Goal: Find specific page/section: Find specific page/section

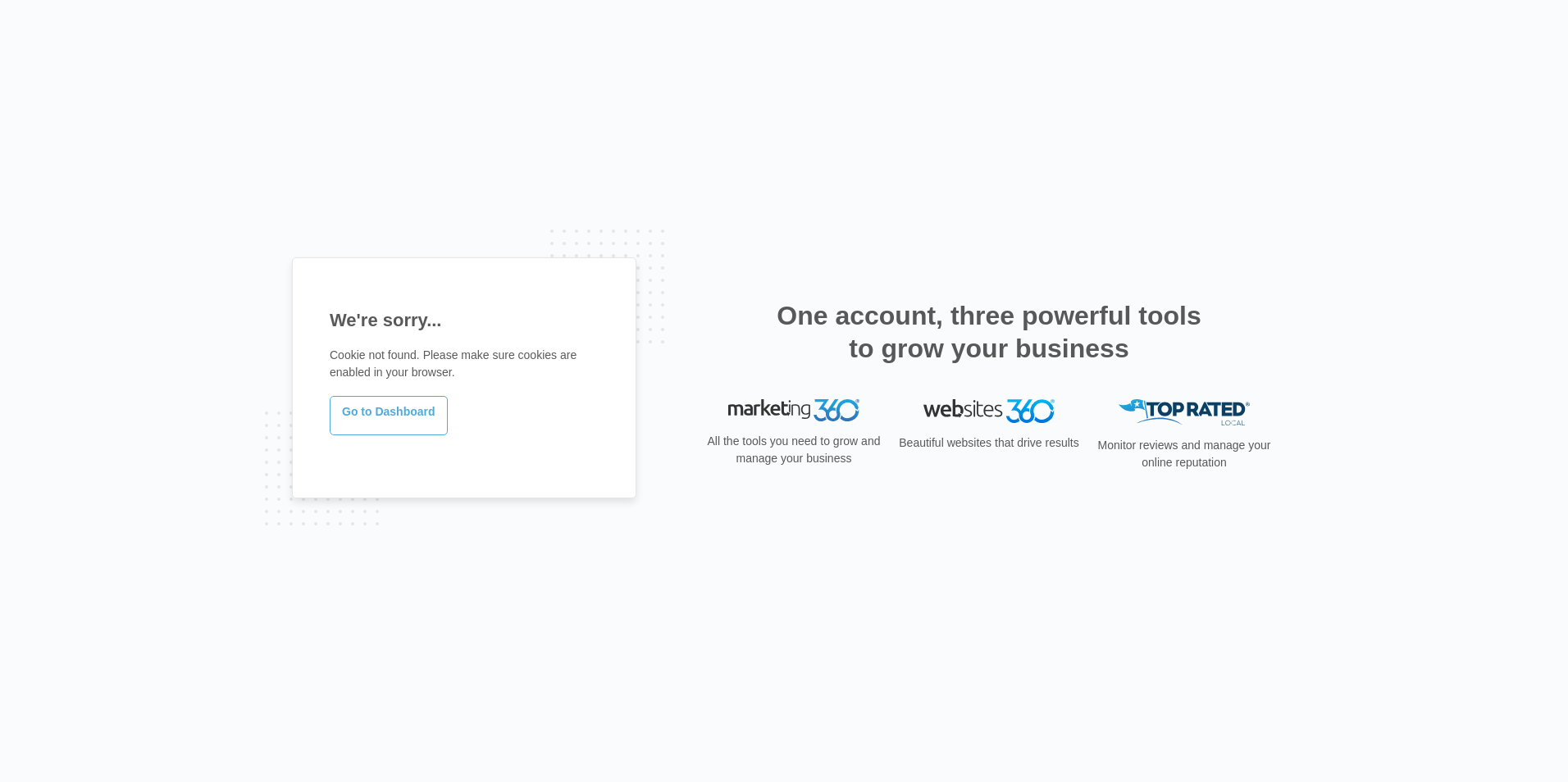
click at [384, 423] on link "Go to Dashboard" at bounding box center [388, 416] width 118 height 40
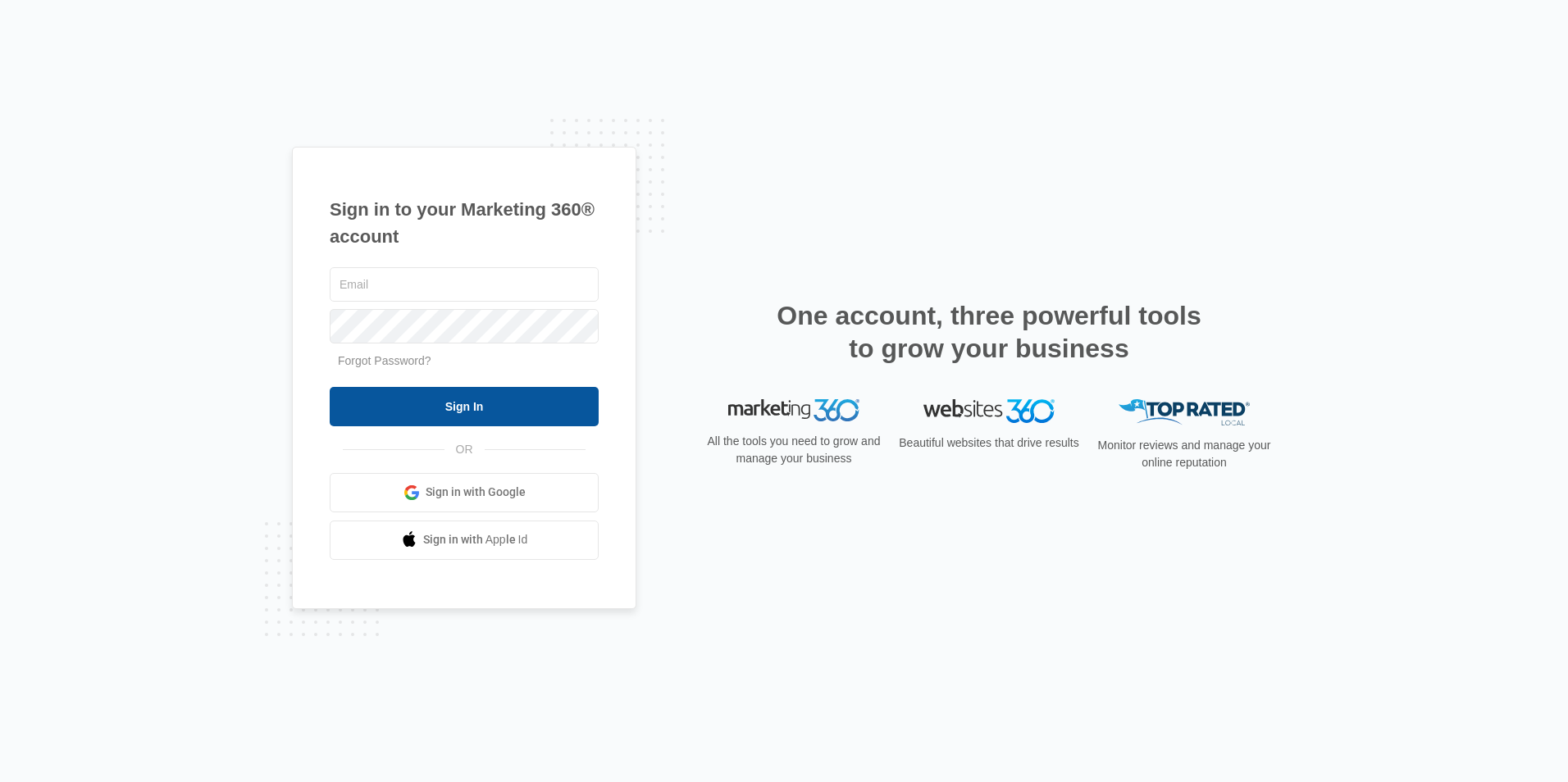
type input "ridgeassist@vintage-corp.com"
click at [526, 418] on input "Sign In" at bounding box center [464, 407] width 269 height 40
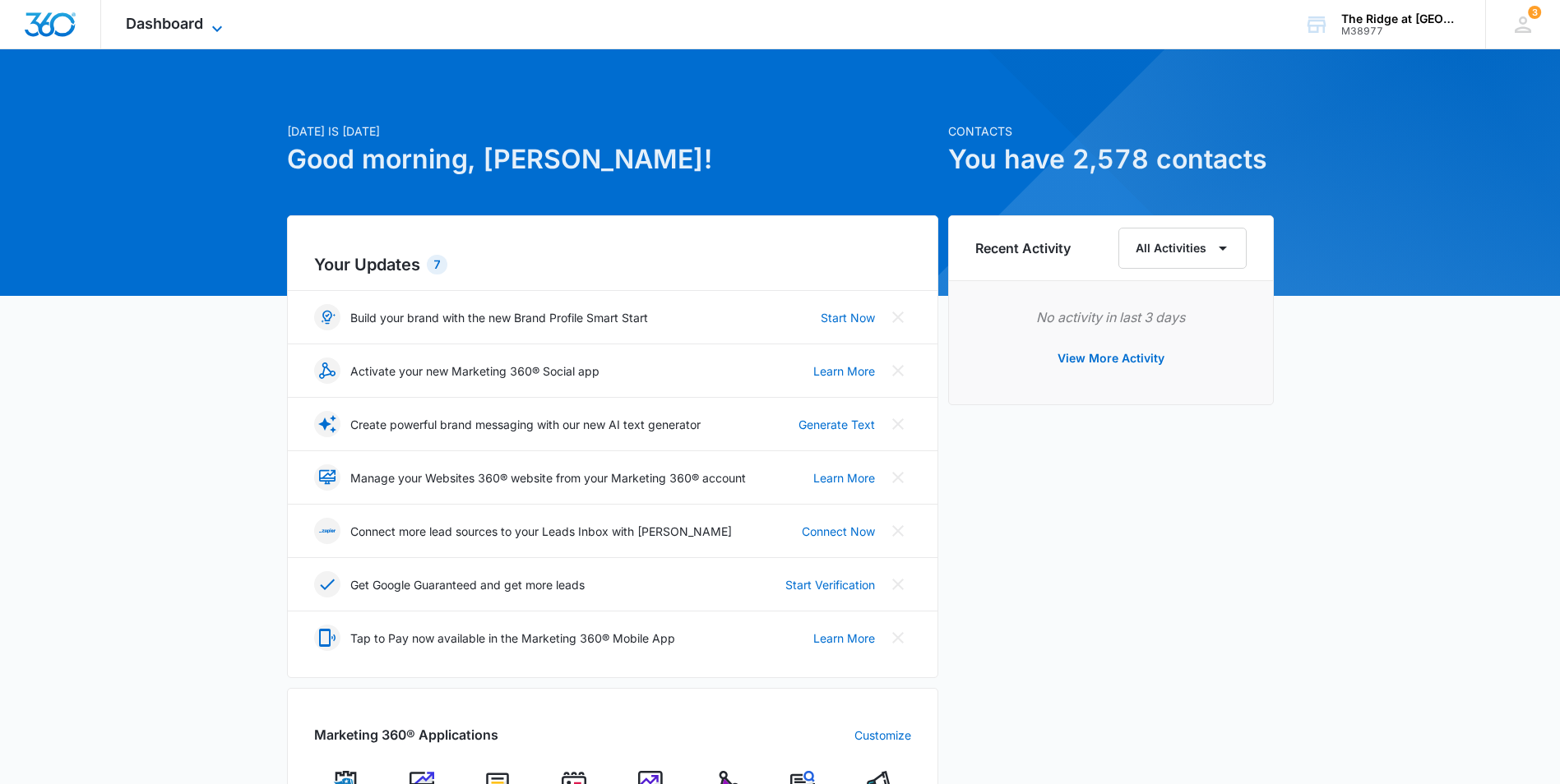
click at [151, 20] on span "Dashboard" at bounding box center [164, 24] width 77 height 17
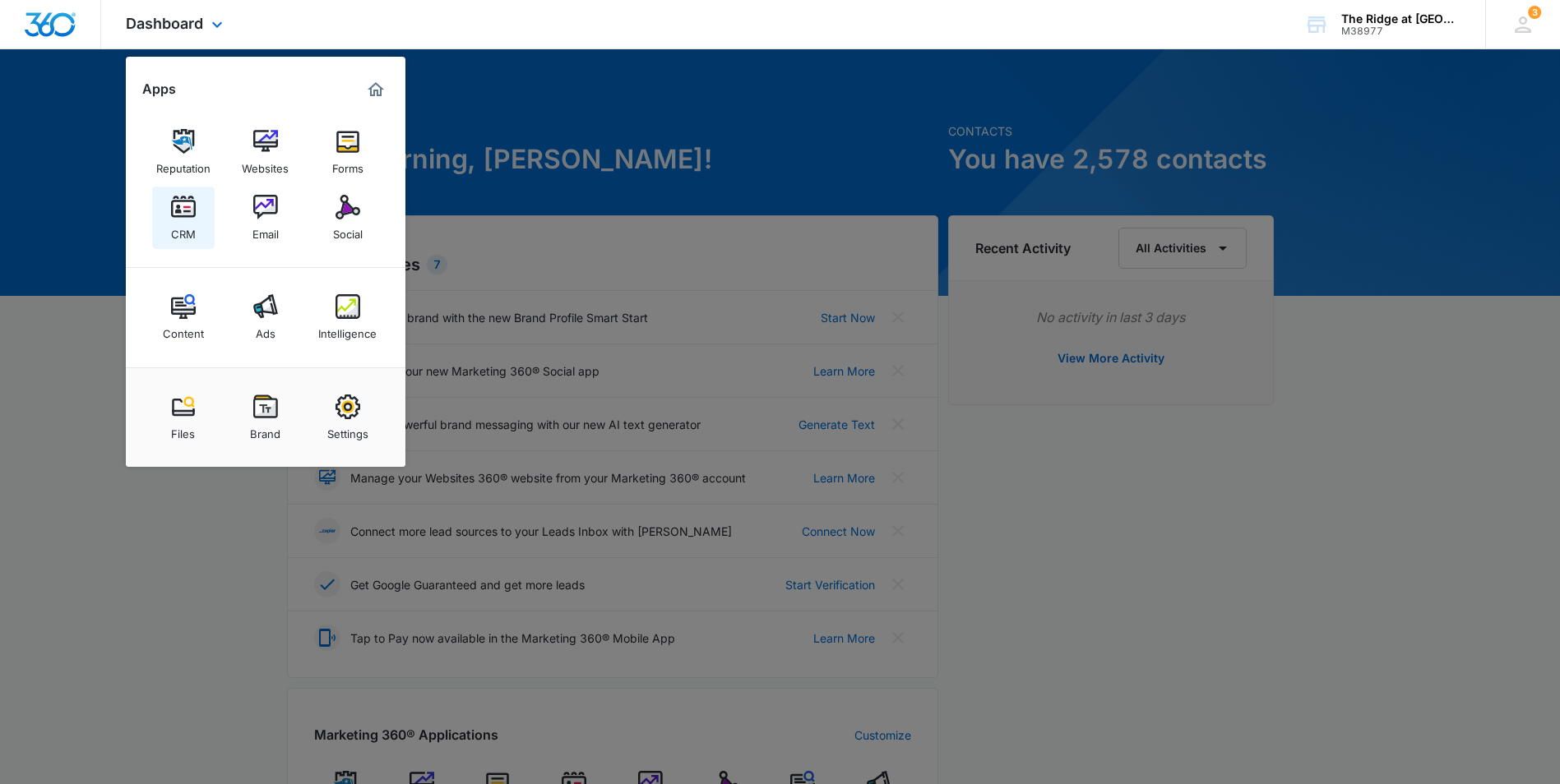
click at [190, 214] on img at bounding box center [183, 208] width 25 height 25
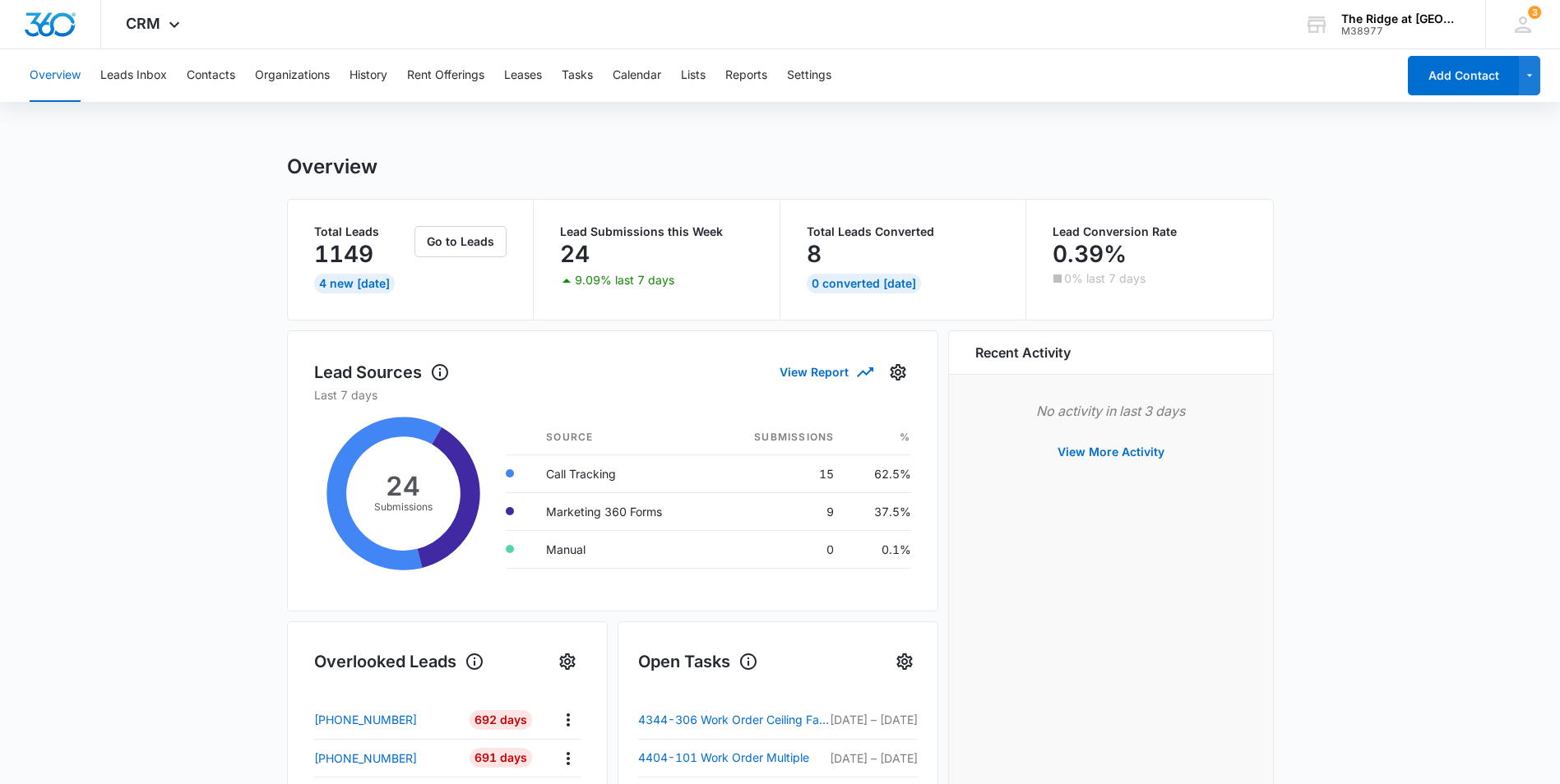
click at [236, 74] on div "Overview Leads Inbox Contacts Organizations History Rent Offerings Leases Tasks…" at bounding box center [708, 75] width 1377 height 53
click at [230, 76] on button "Contacts" at bounding box center [210, 75] width 48 height 53
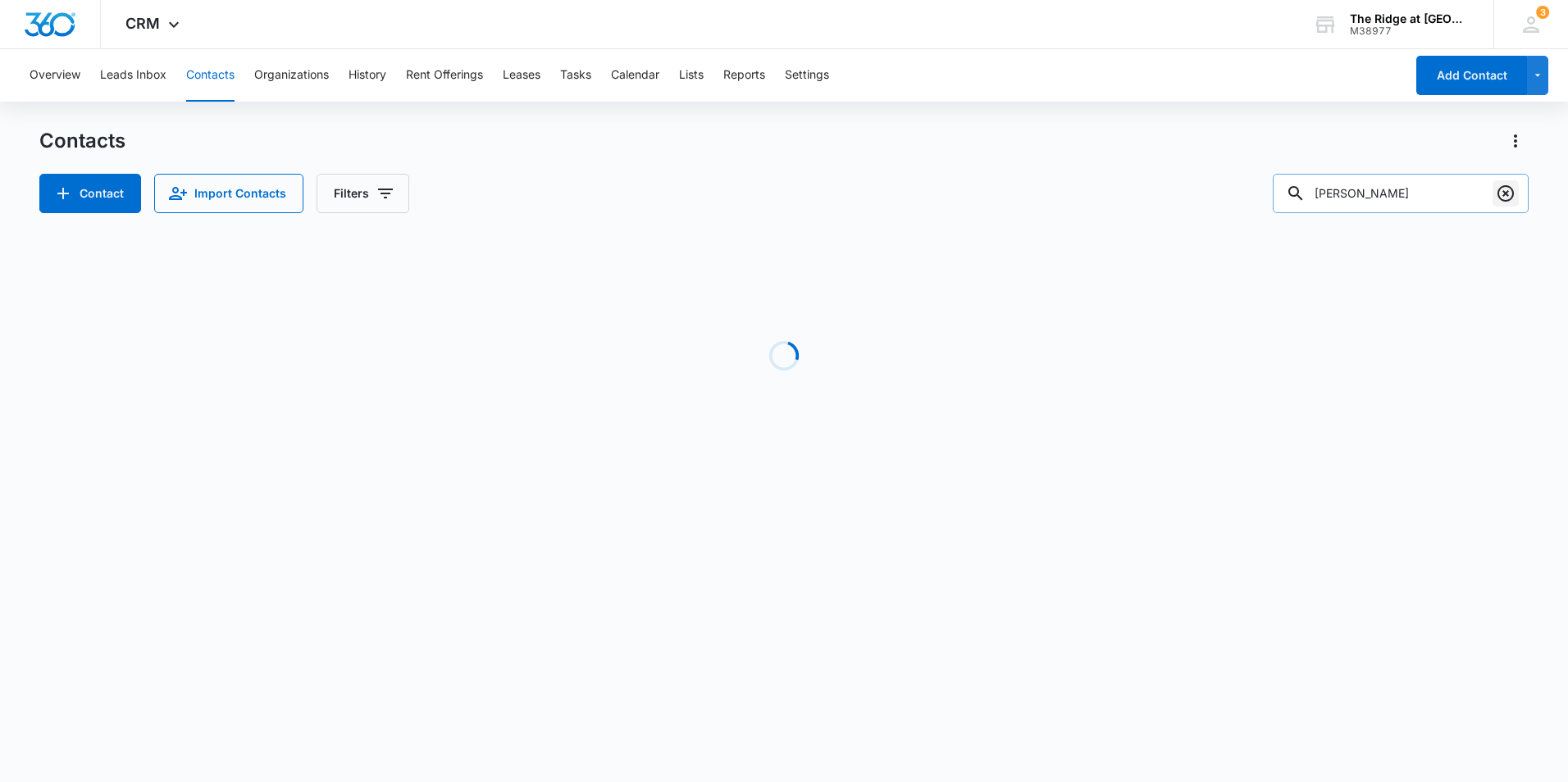
click at [1514, 195] on icon "Clear" at bounding box center [1505, 193] width 20 height 20
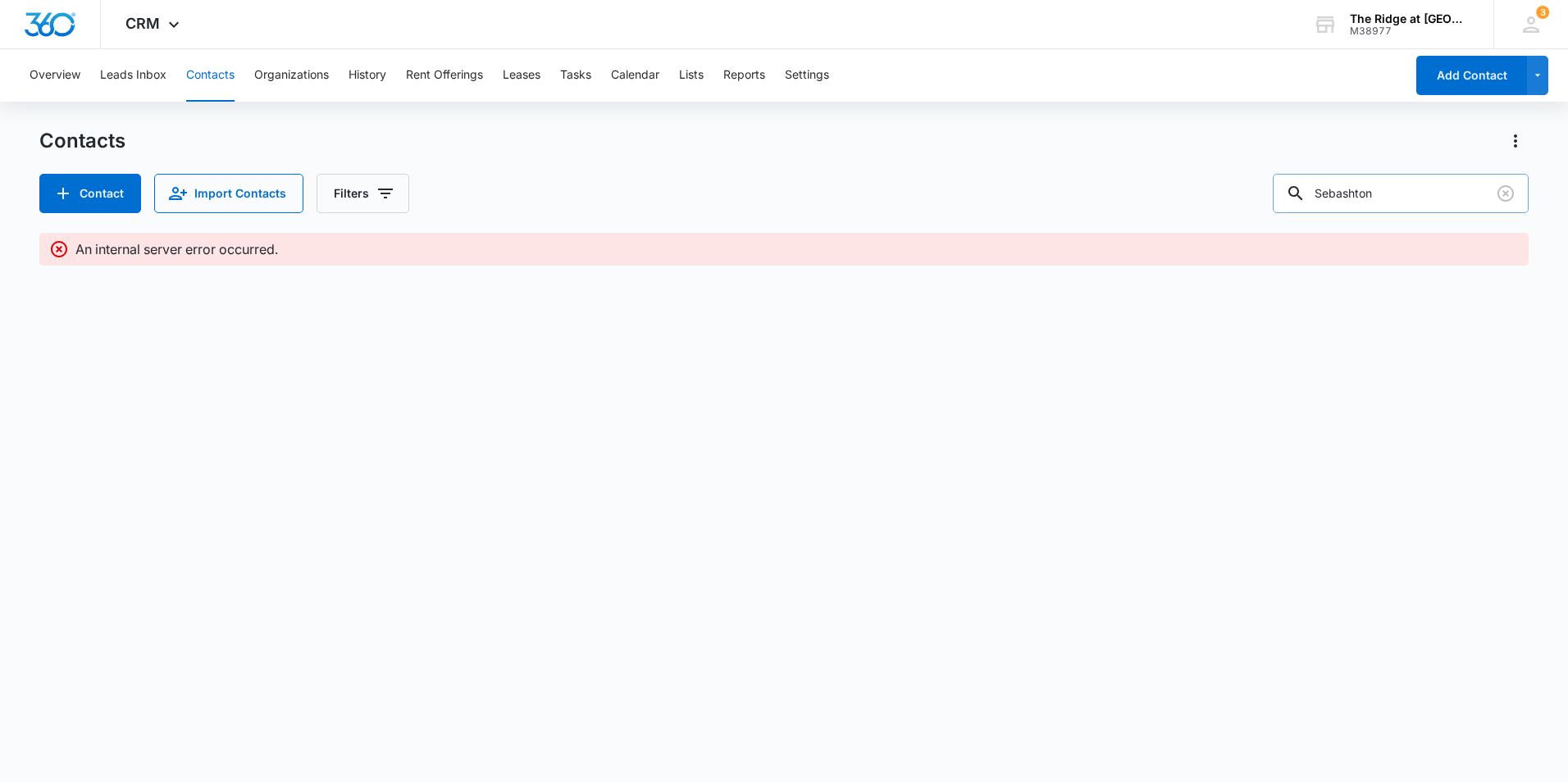
type input "Sebashton"
click at [1502, 199] on icon "Clear" at bounding box center [1505, 193] width 20 height 20
click at [221, 76] on button "Contacts" at bounding box center [210, 75] width 48 height 53
click at [304, 77] on button "Organizations" at bounding box center [291, 75] width 74 height 53
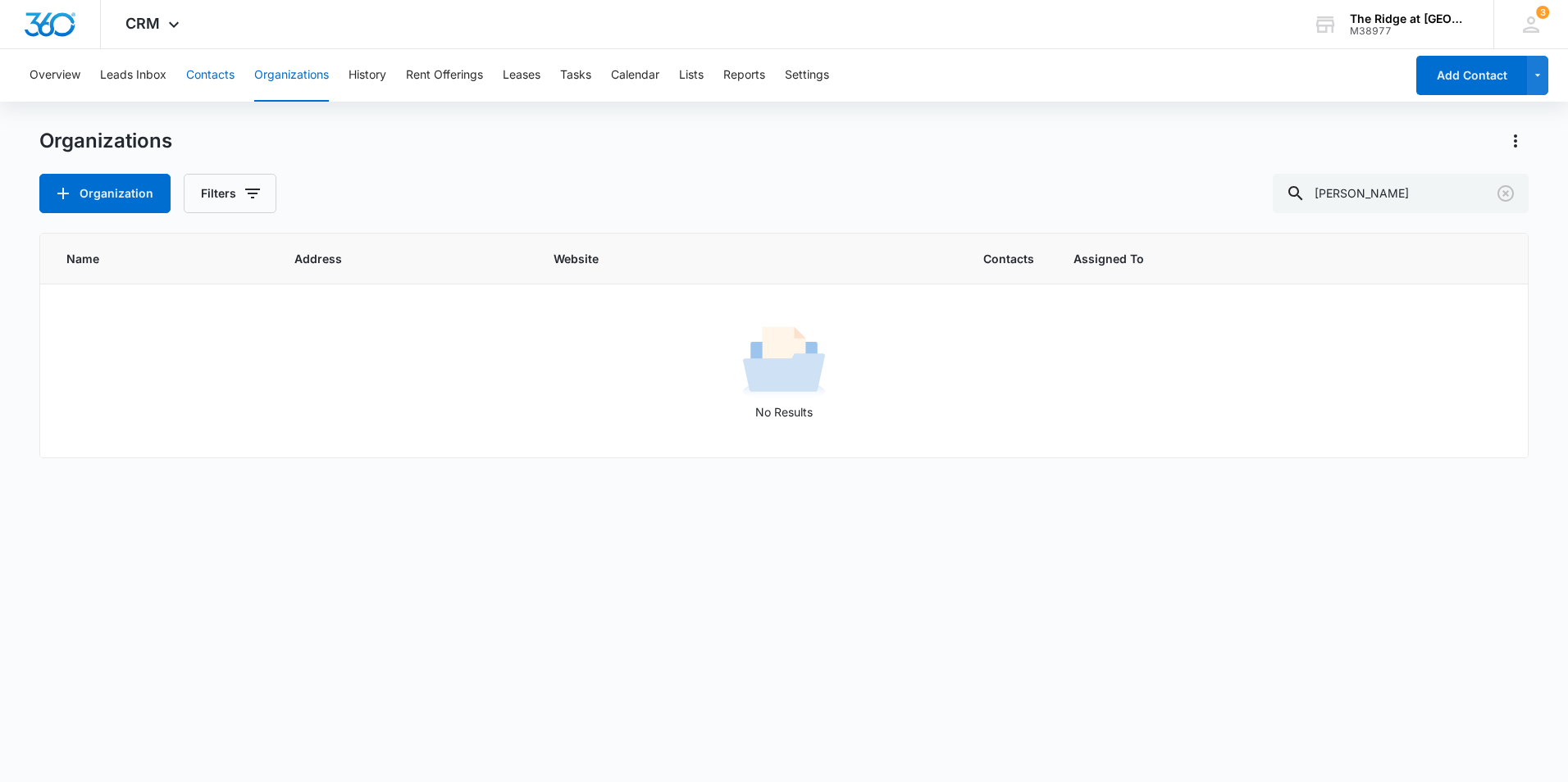
click at [207, 75] on button "Contacts" at bounding box center [210, 75] width 48 height 53
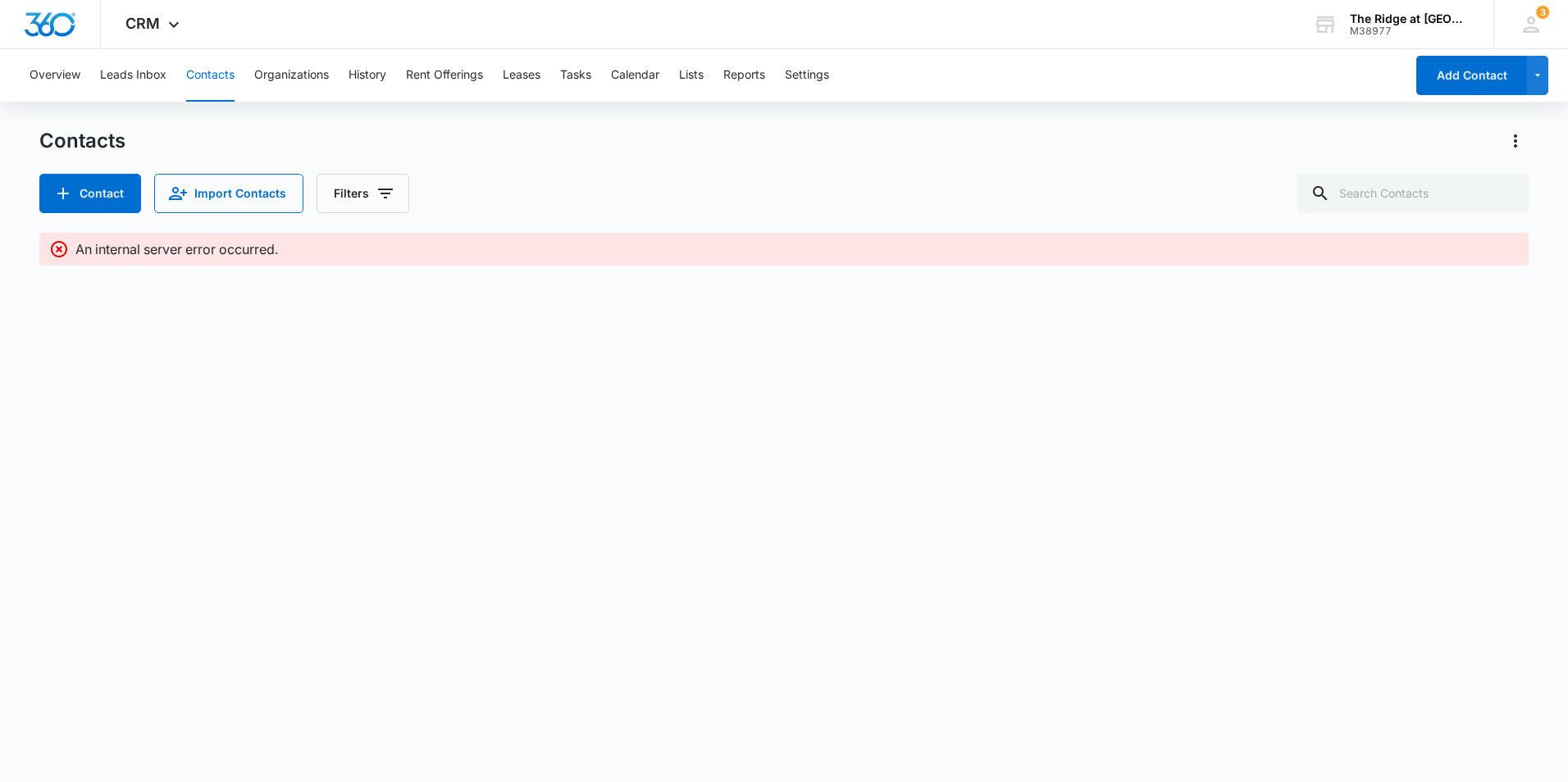
click at [59, 247] on icon at bounding box center [58, 248] width 20 height 20
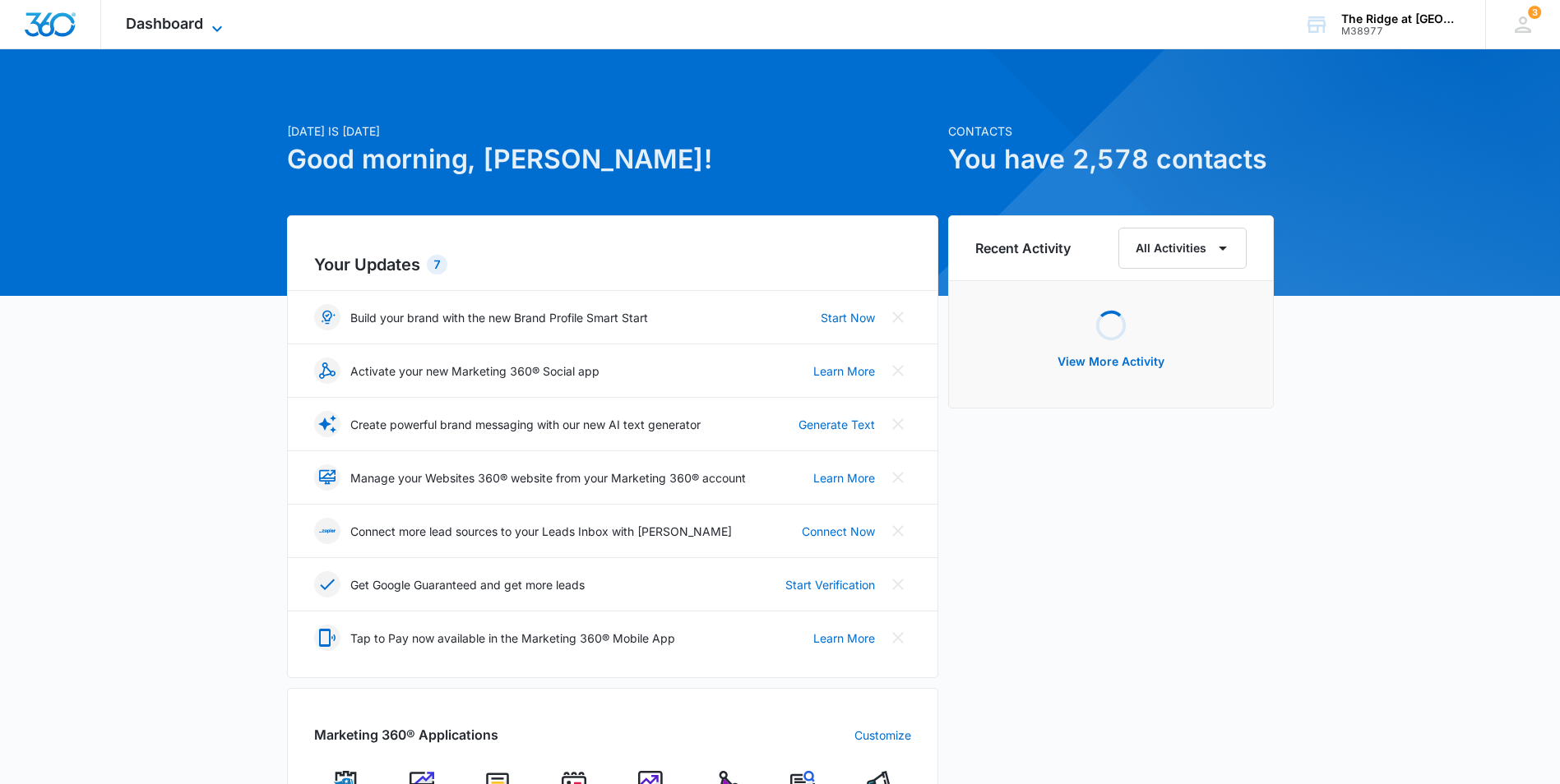
click at [180, 18] on span "Dashboard" at bounding box center [164, 24] width 77 height 17
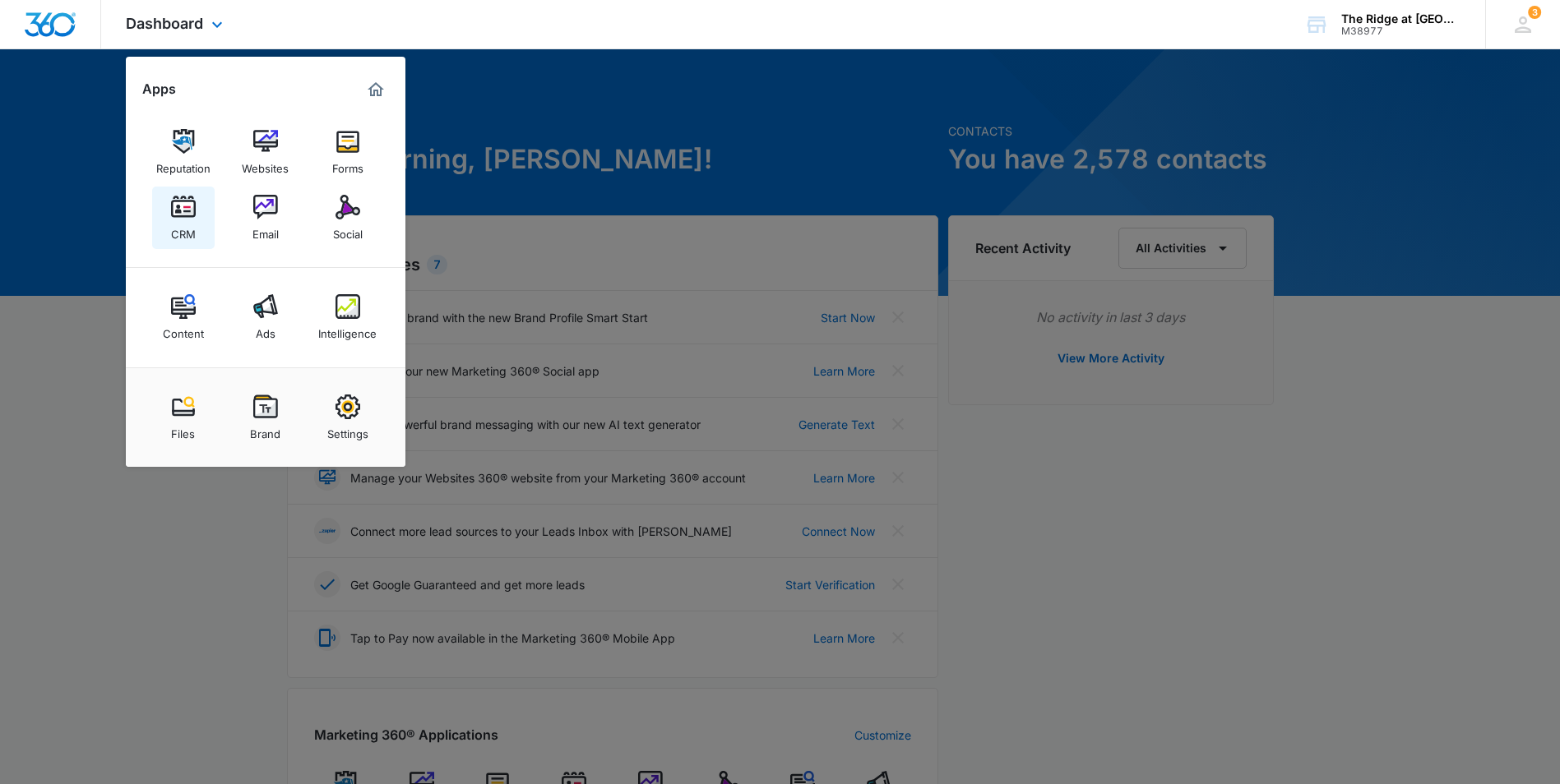
click at [190, 209] on img at bounding box center [183, 208] width 25 height 25
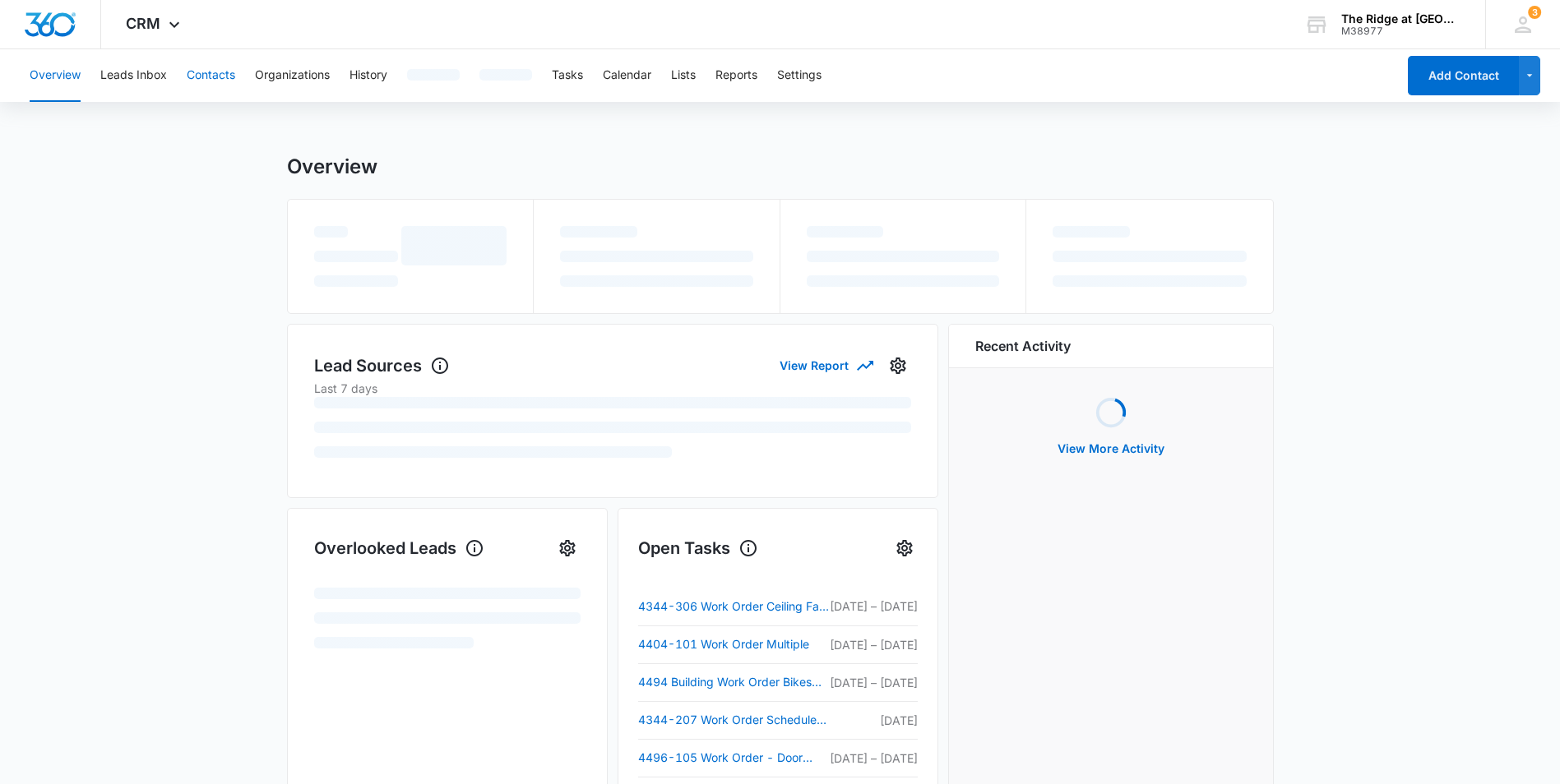
click at [216, 64] on button "Contacts" at bounding box center [210, 75] width 48 height 53
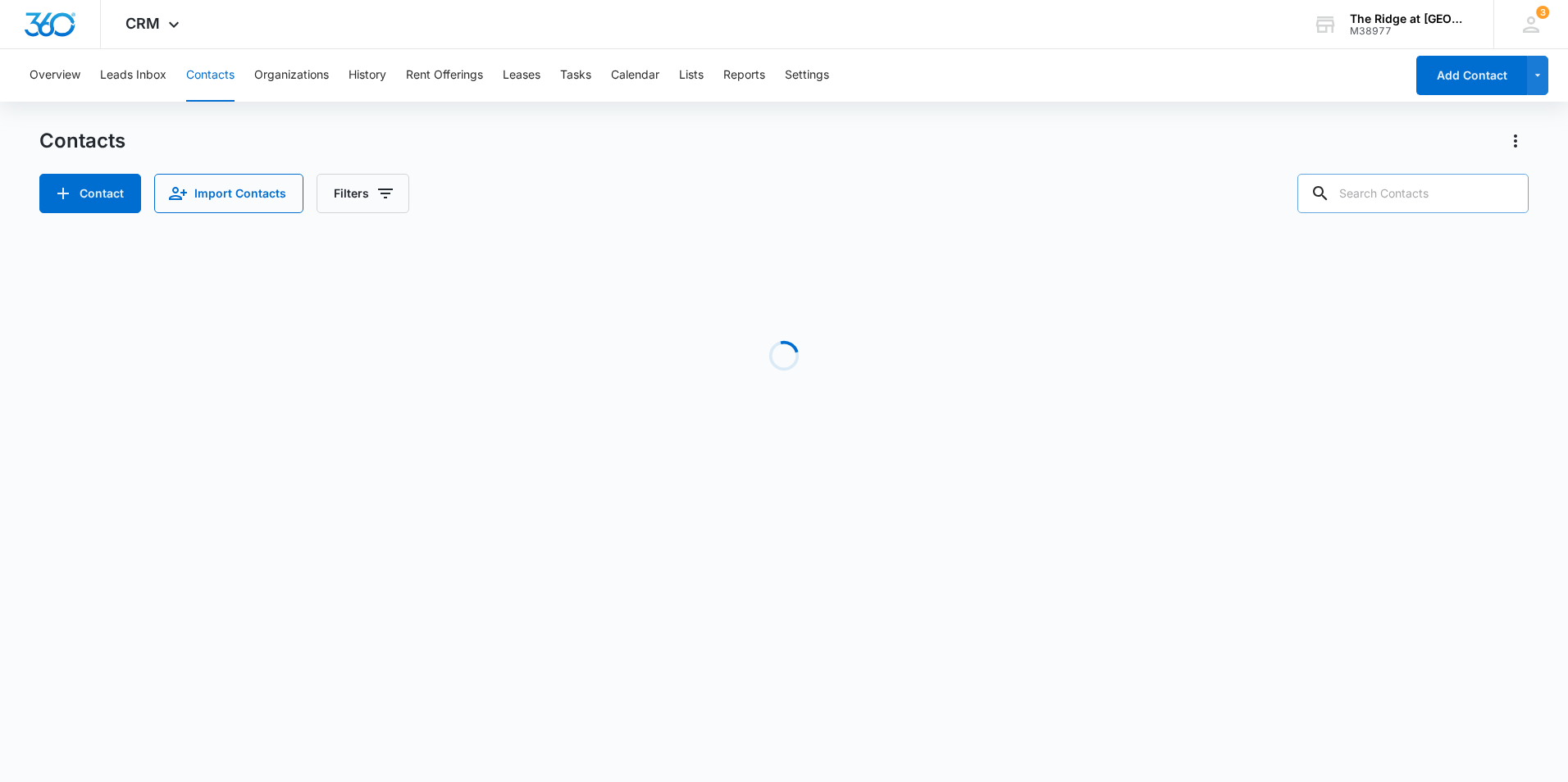
click at [1378, 199] on input "text" at bounding box center [1413, 194] width 232 height 40
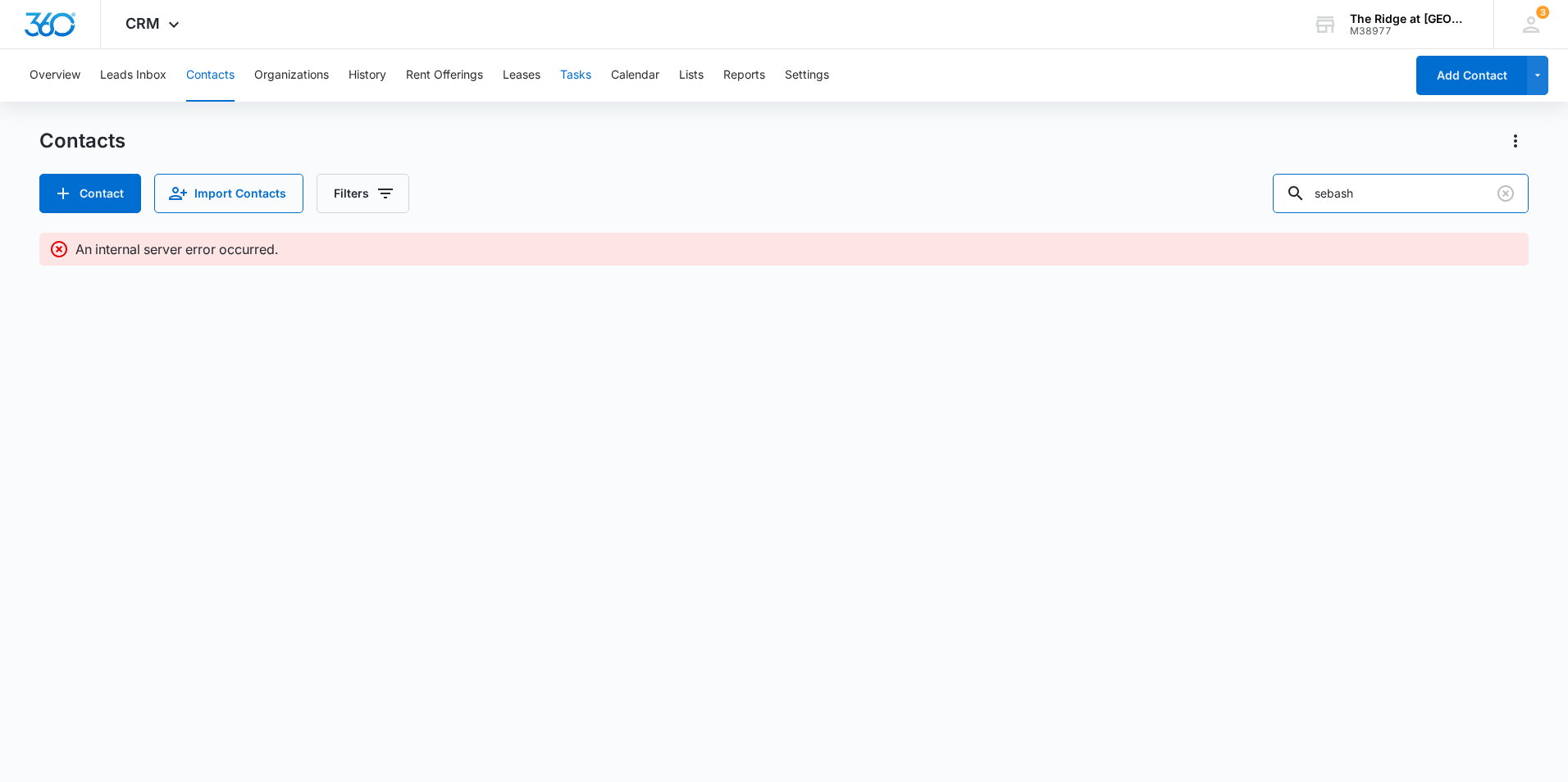
type input "sebash"
click at [591, 80] on button "Tasks" at bounding box center [575, 75] width 31 height 53
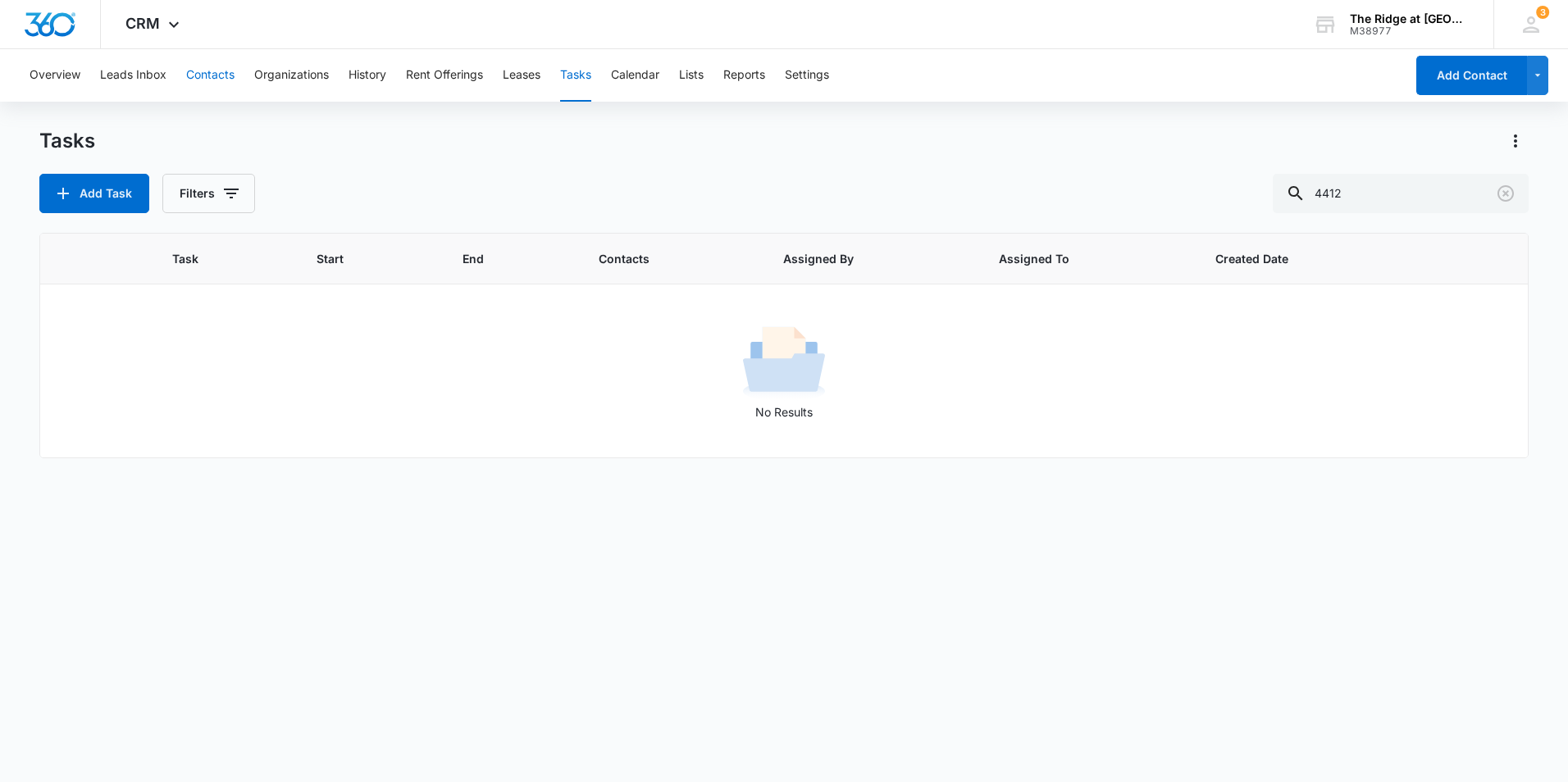
click at [214, 76] on button "Contacts" at bounding box center [210, 75] width 48 height 53
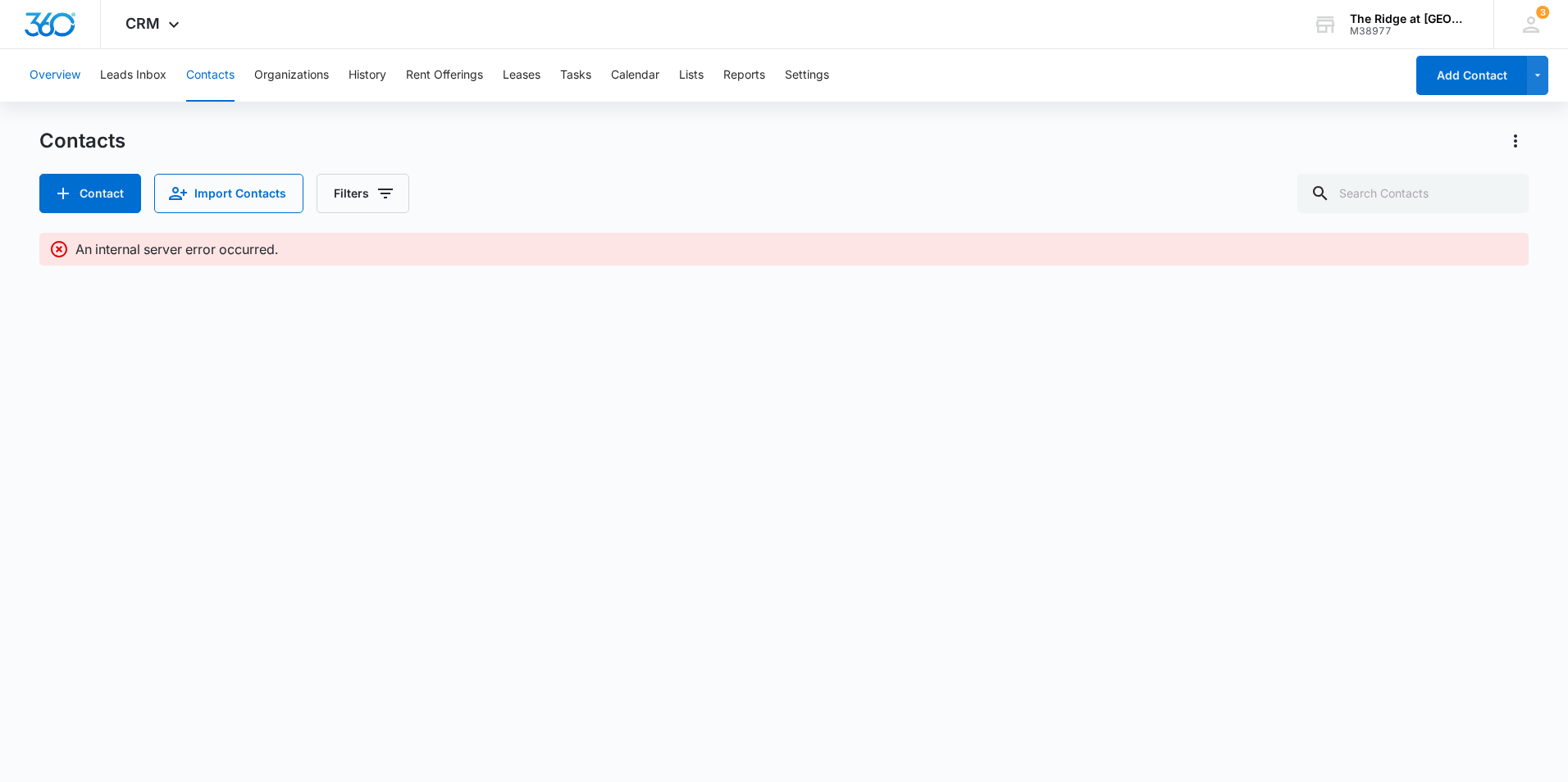
click at [65, 83] on button "Overview" at bounding box center [55, 75] width 51 height 53
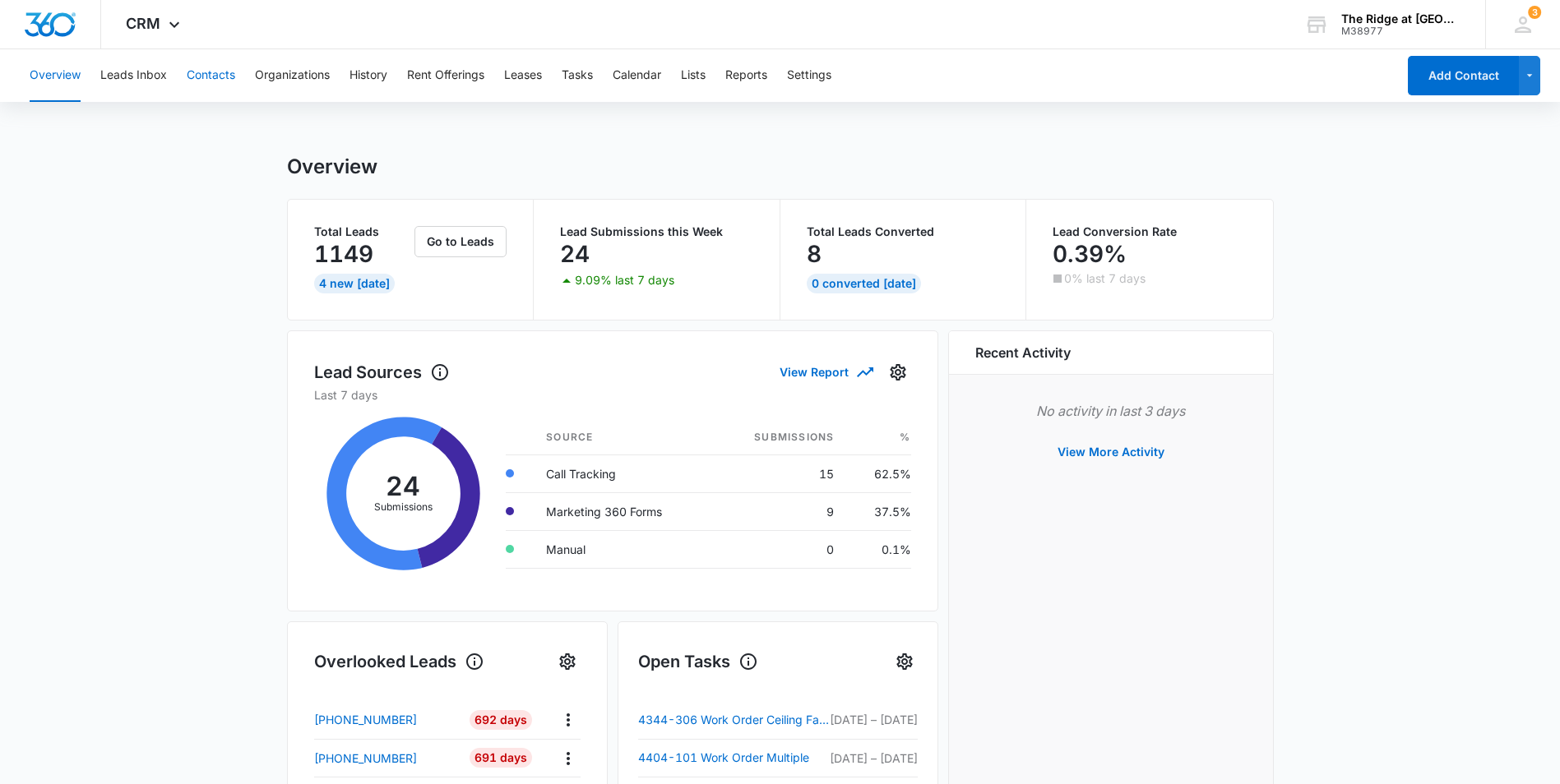
click at [216, 80] on button "Contacts" at bounding box center [210, 75] width 48 height 53
